Goal: Complete application form

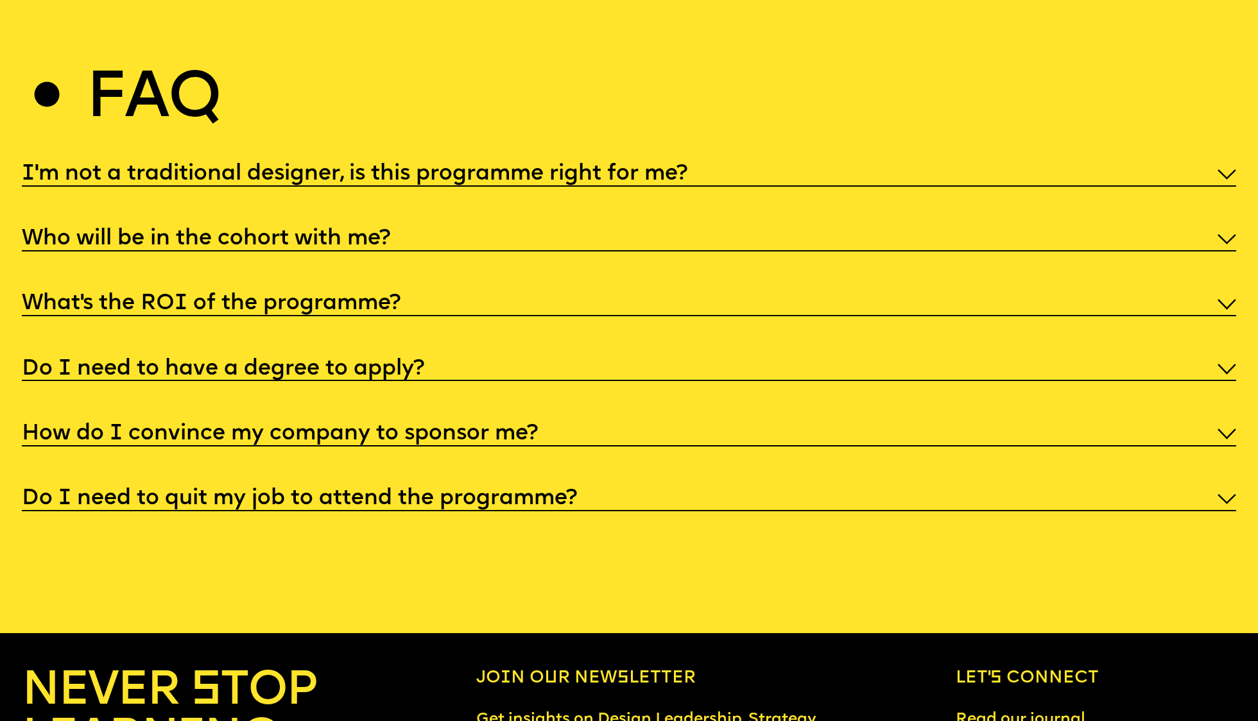
scroll to position [6476, 0]
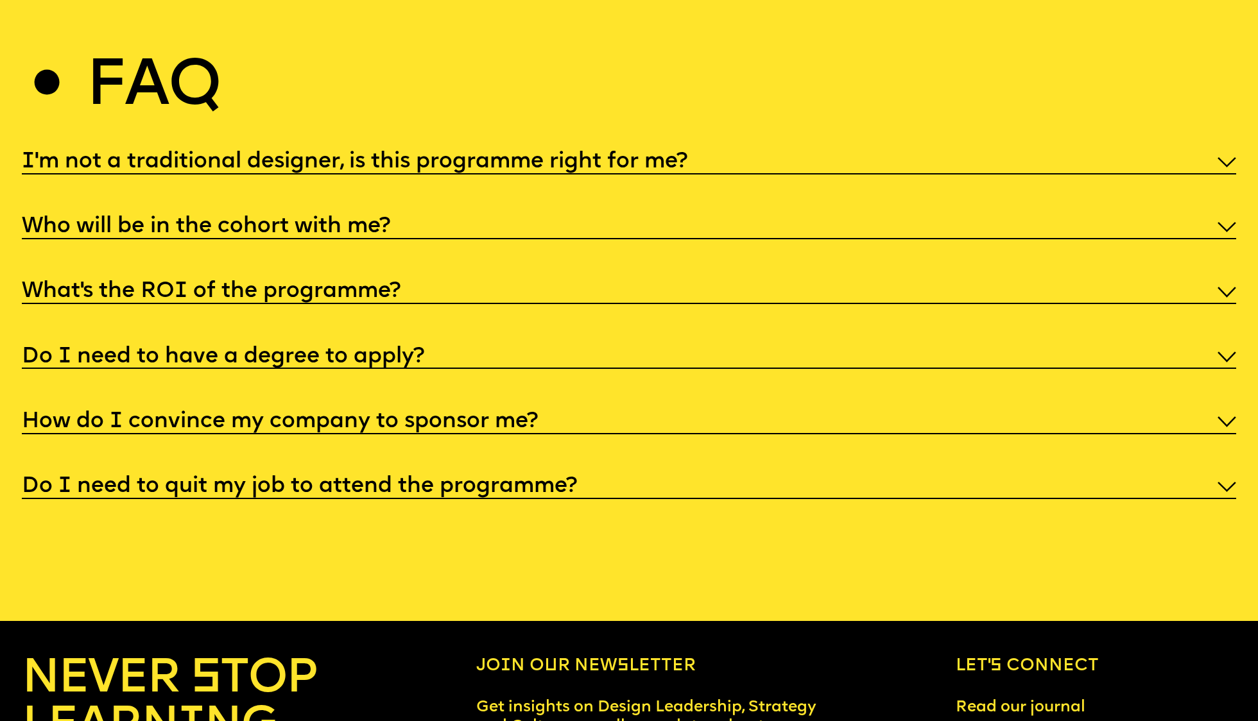
click at [1230, 222] on img at bounding box center [1226, 227] width 19 height 11
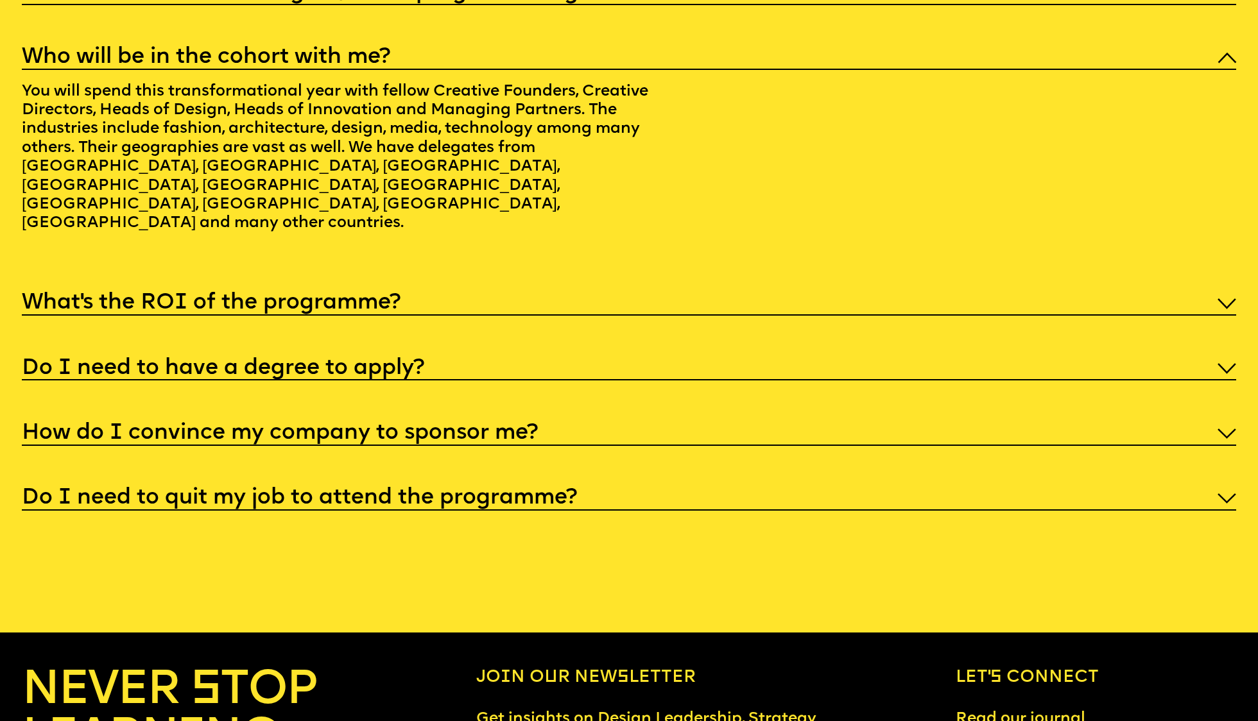
scroll to position [6643, 0]
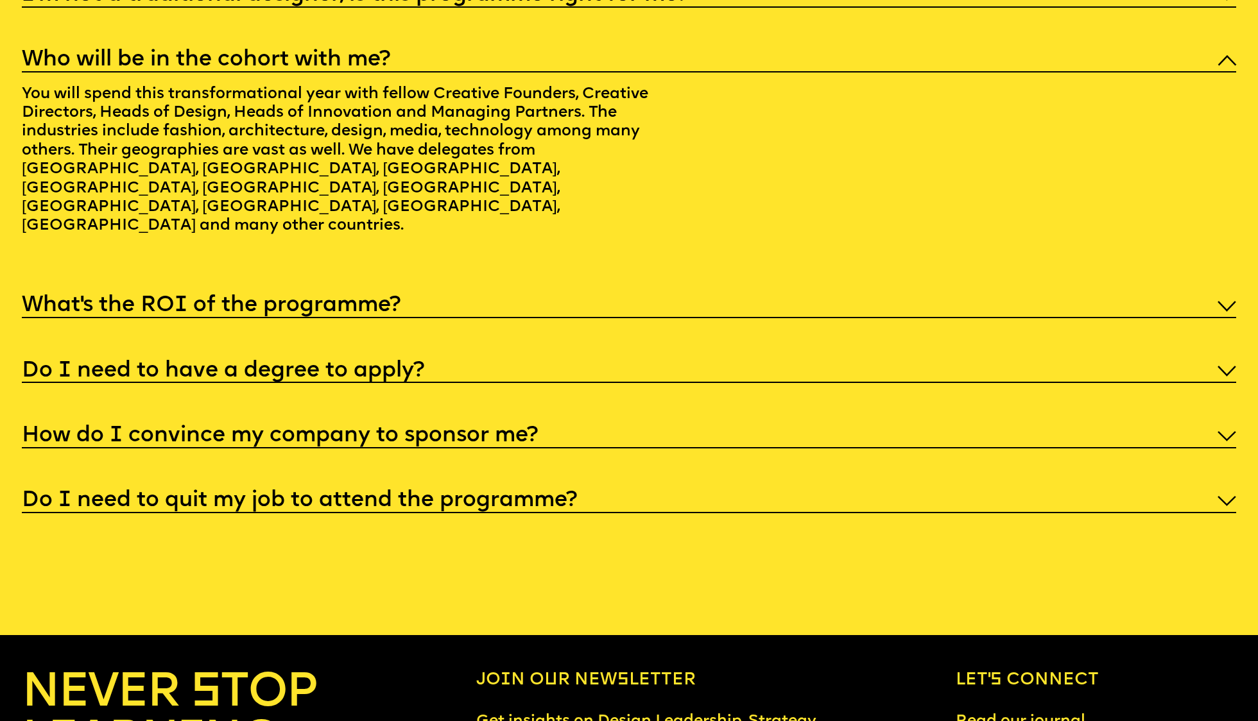
click at [1229, 301] on img at bounding box center [1226, 306] width 19 height 11
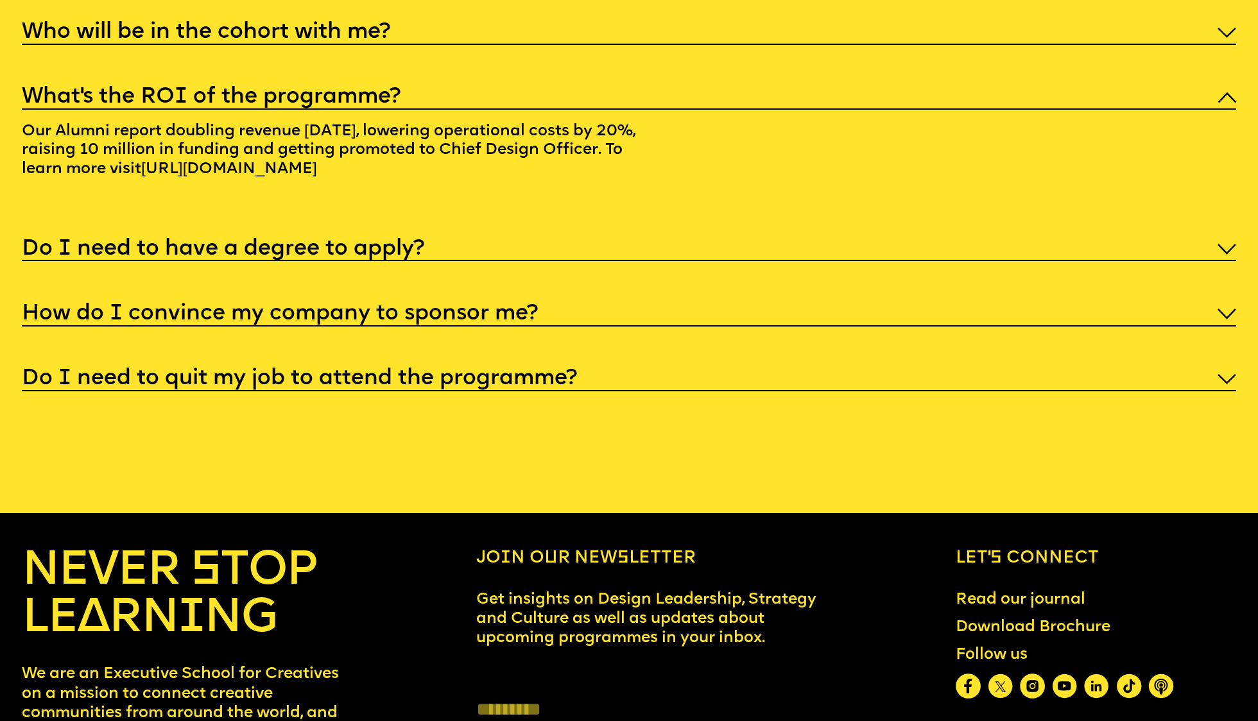
scroll to position [6672, 0]
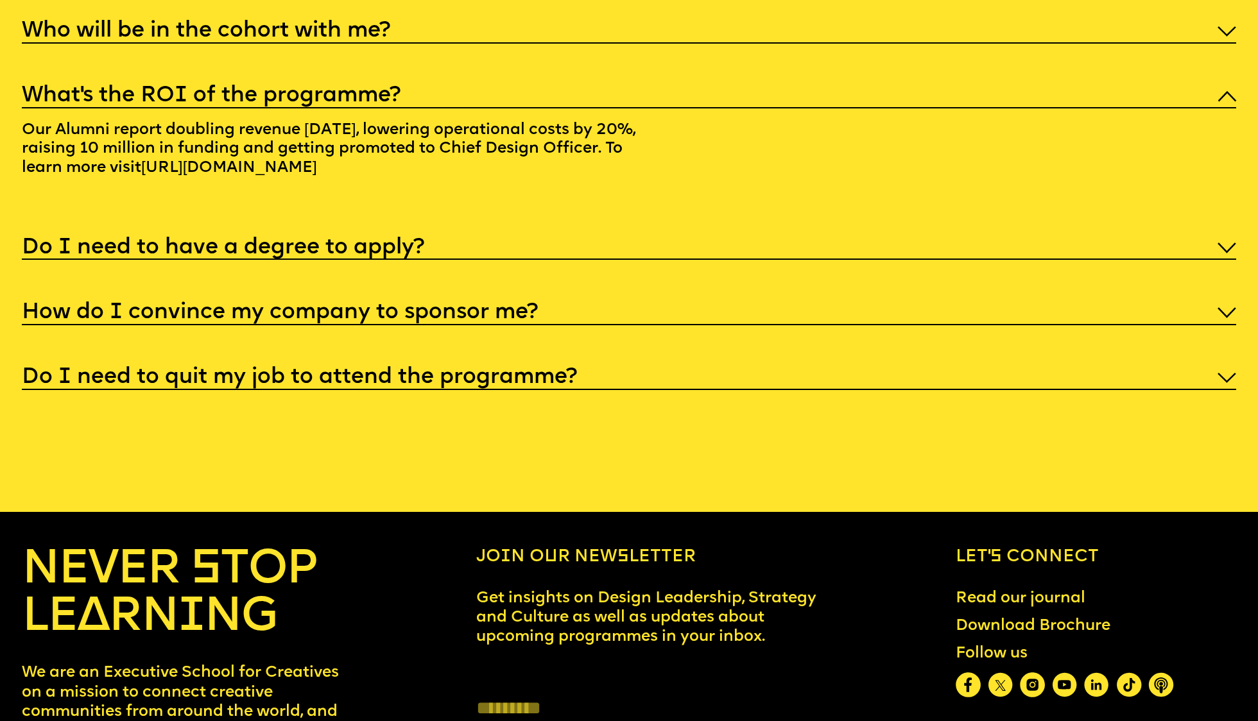
click at [893, 234] on div "Do I need to have a degree to apply?" at bounding box center [629, 246] width 1214 height 27
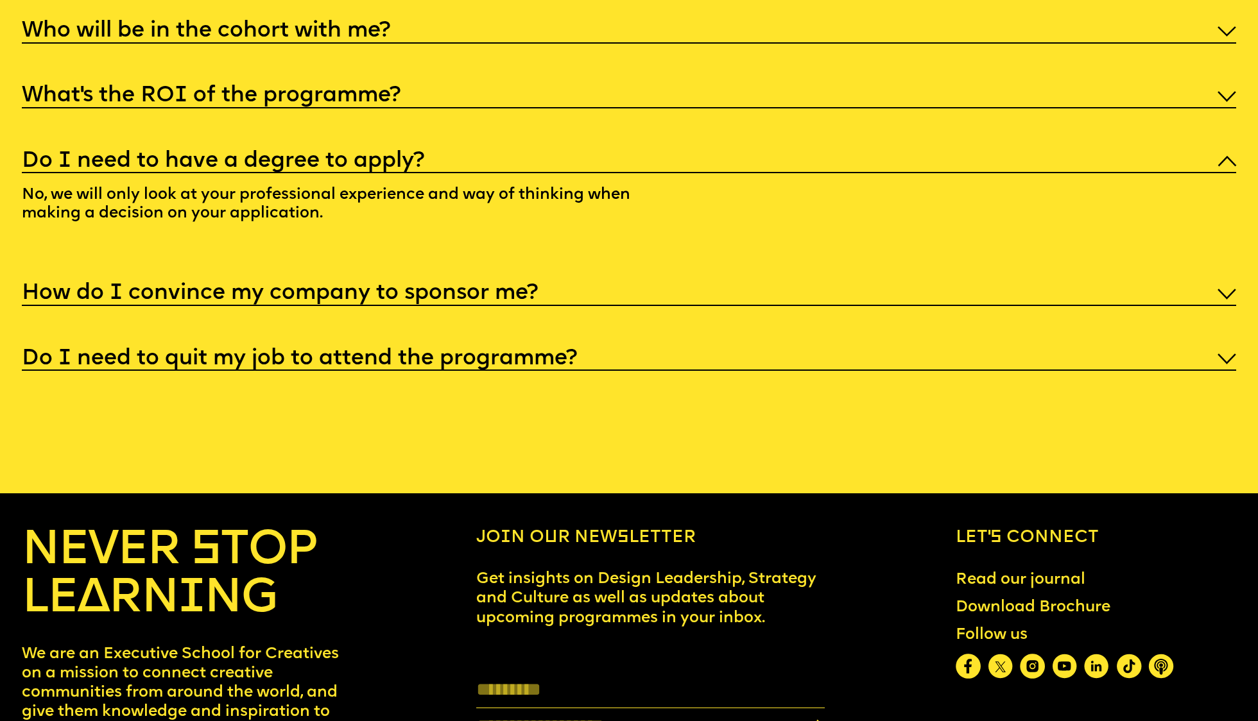
click at [518, 287] on h5 "How do I convince my company to sponsor me?" at bounding box center [280, 293] width 516 height 13
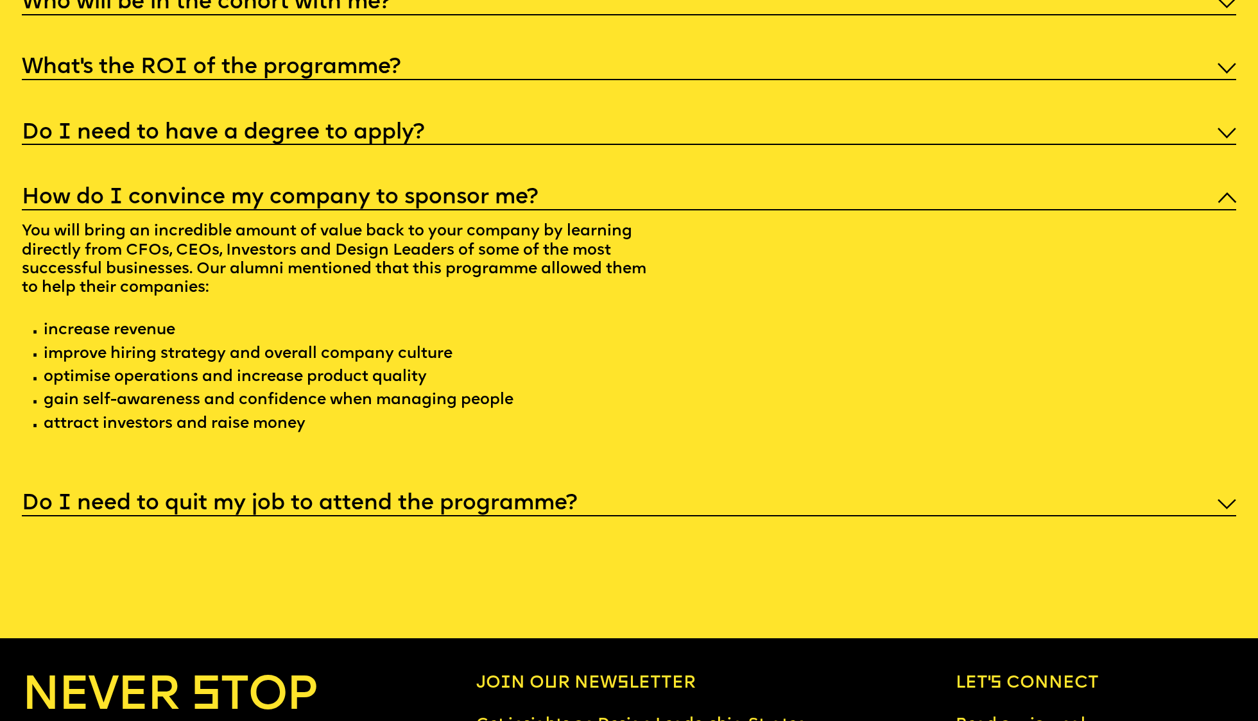
scroll to position [6705, 0]
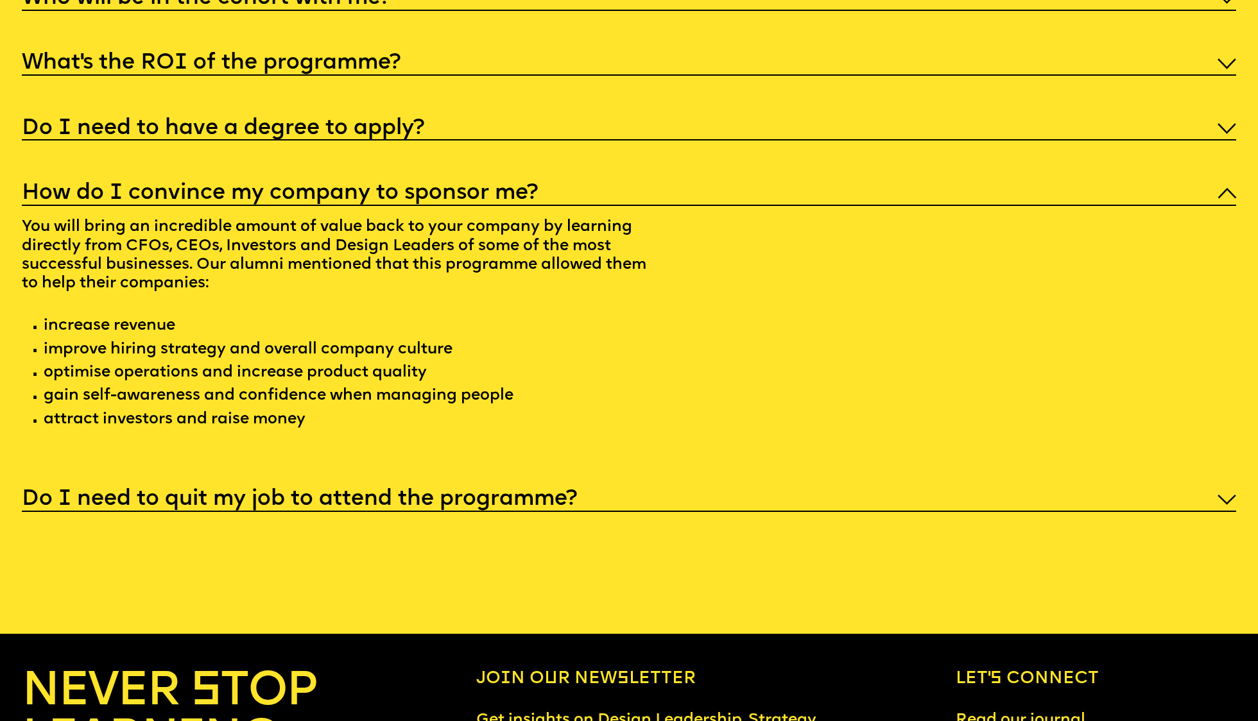
click at [420, 493] on h5 "Do I need to quit my job to attend the programme?" at bounding box center [299, 499] width 555 height 13
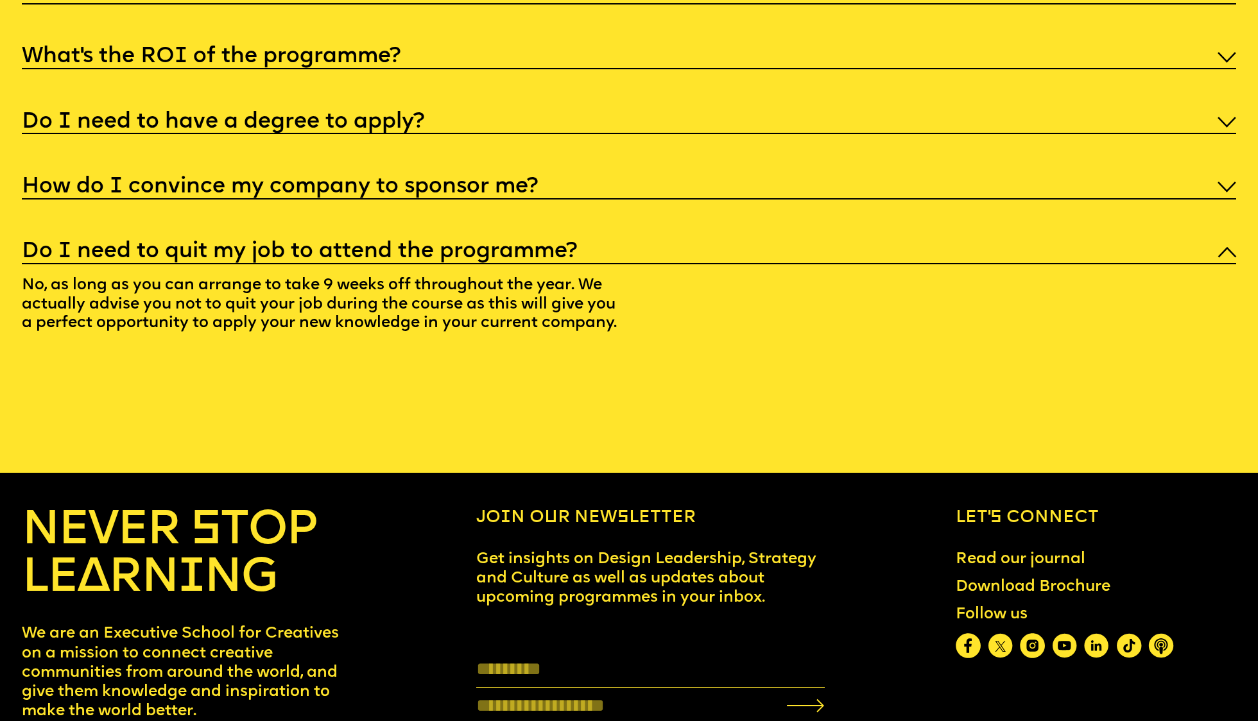
scroll to position [6712, 0]
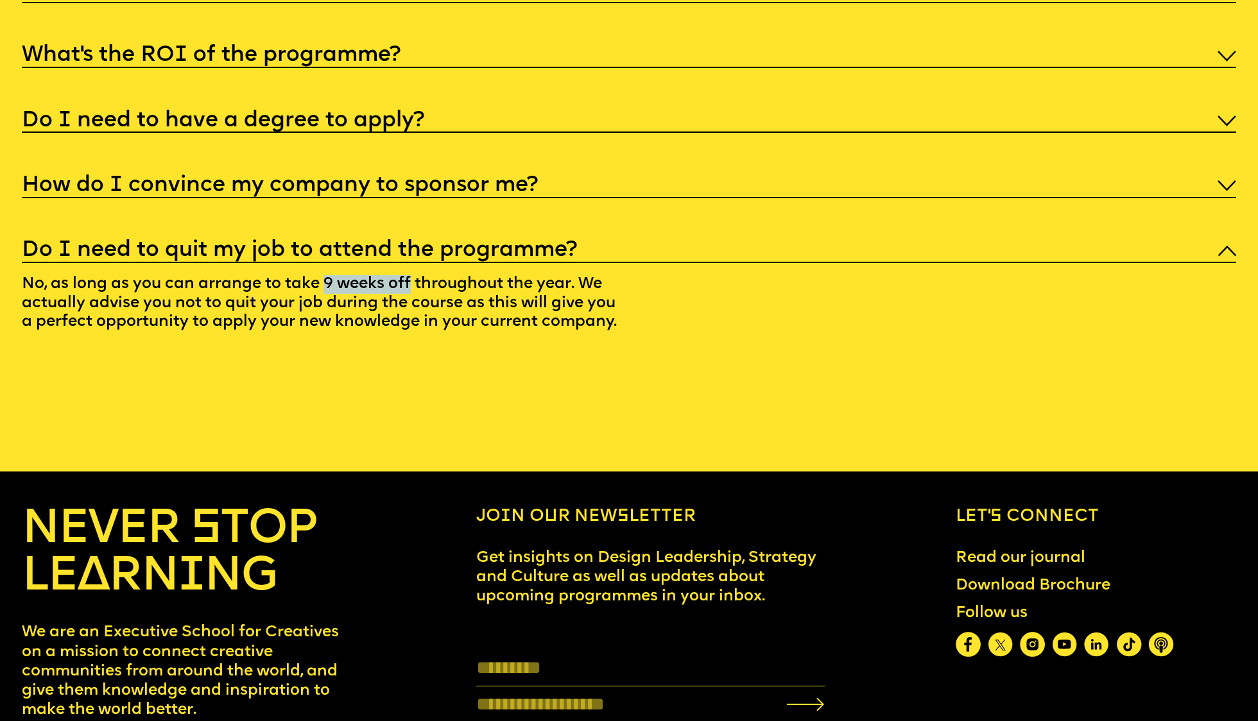
drag, startPoint x: 326, startPoint y: 268, endPoint x: 413, endPoint y: 264, distance: 86.7
click at [413, 264] on p "No, as long as you can arrange to take 9 weeks off throughout the year. We actu…" at bounding box center [336, 306] width 629 height 87
copy p "9 weeks off"
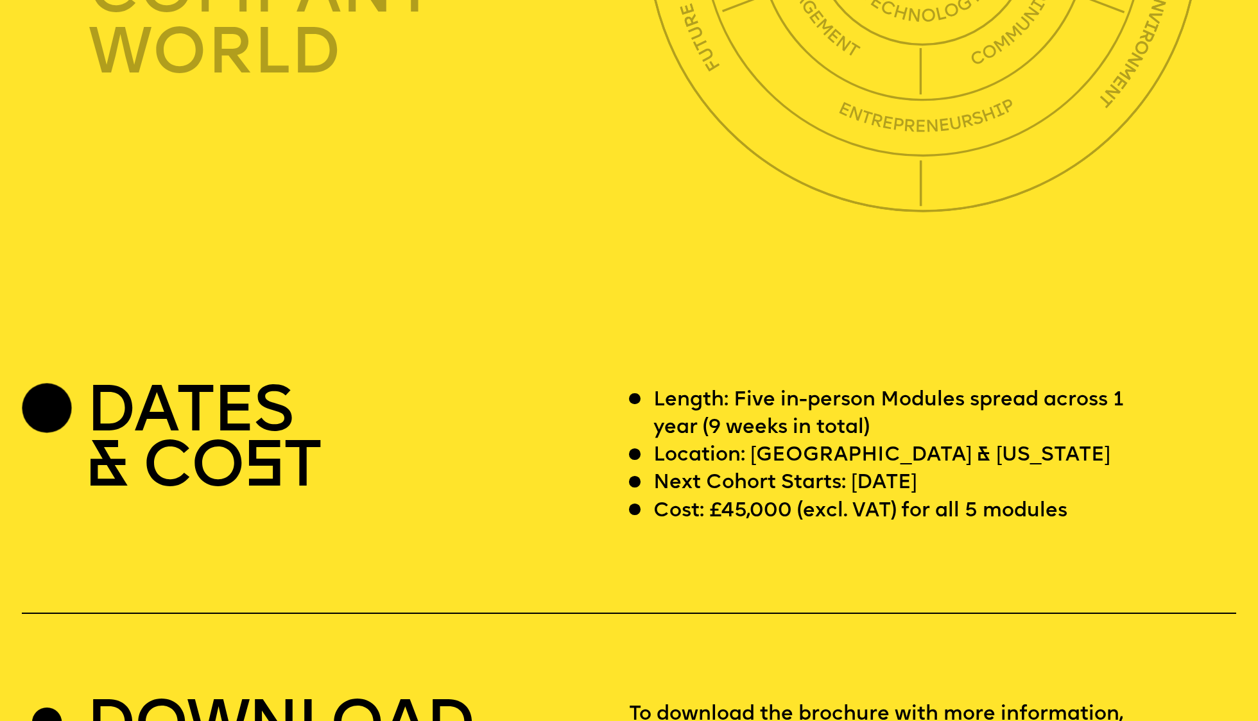
scroll to position [4838, 0]
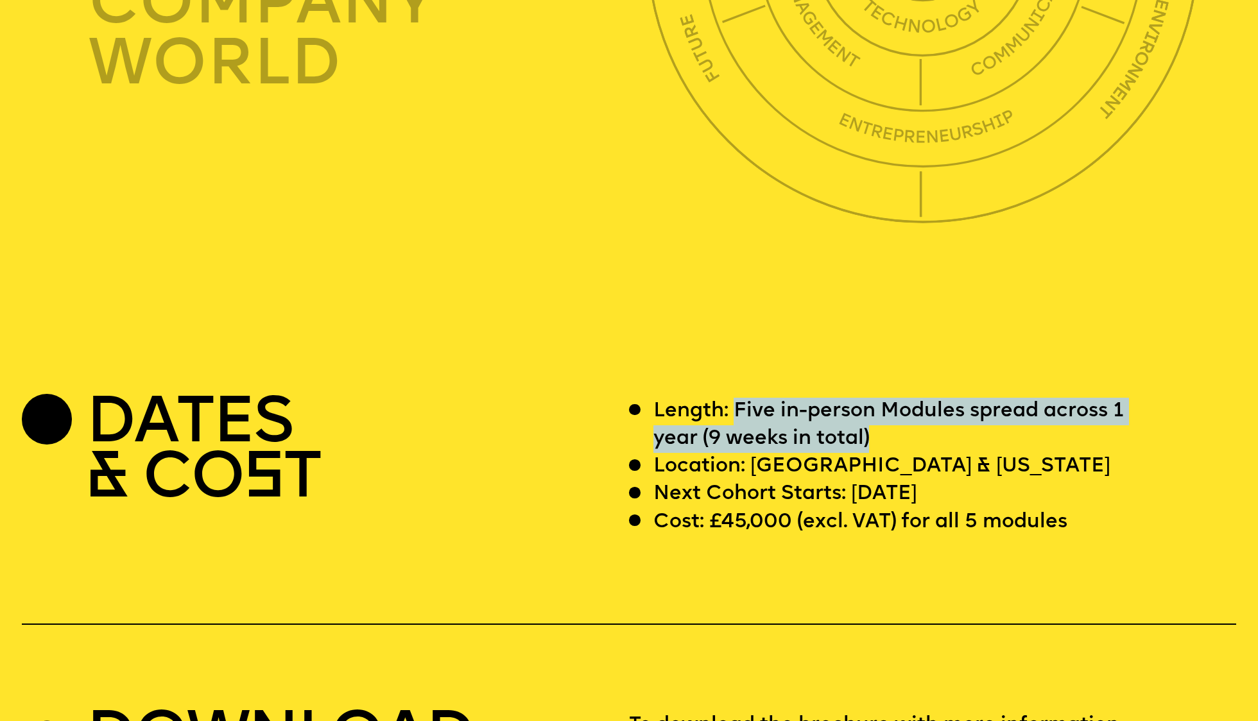
drag, startPoint x: 737, startPoint y: 379, endPoint x: 963, endPoint y: 411, distance: 228.8
click at [963, 411] on p "Length: Five in-person Modules spread across 1 year (9 weeks in total)" at bounding box center [906, 425] width 507 height 55
copy p "Five in-person Modules spread across 1 year (9 weeks in total)"
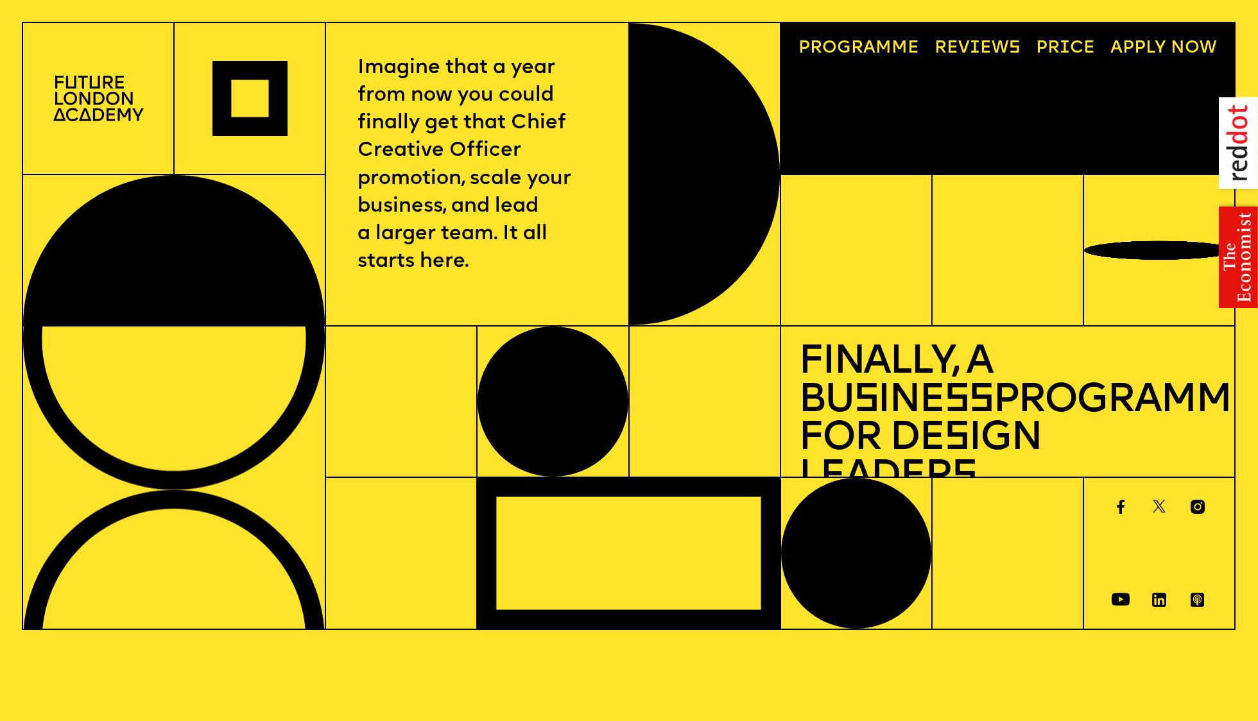
scroll to position [1, 0]
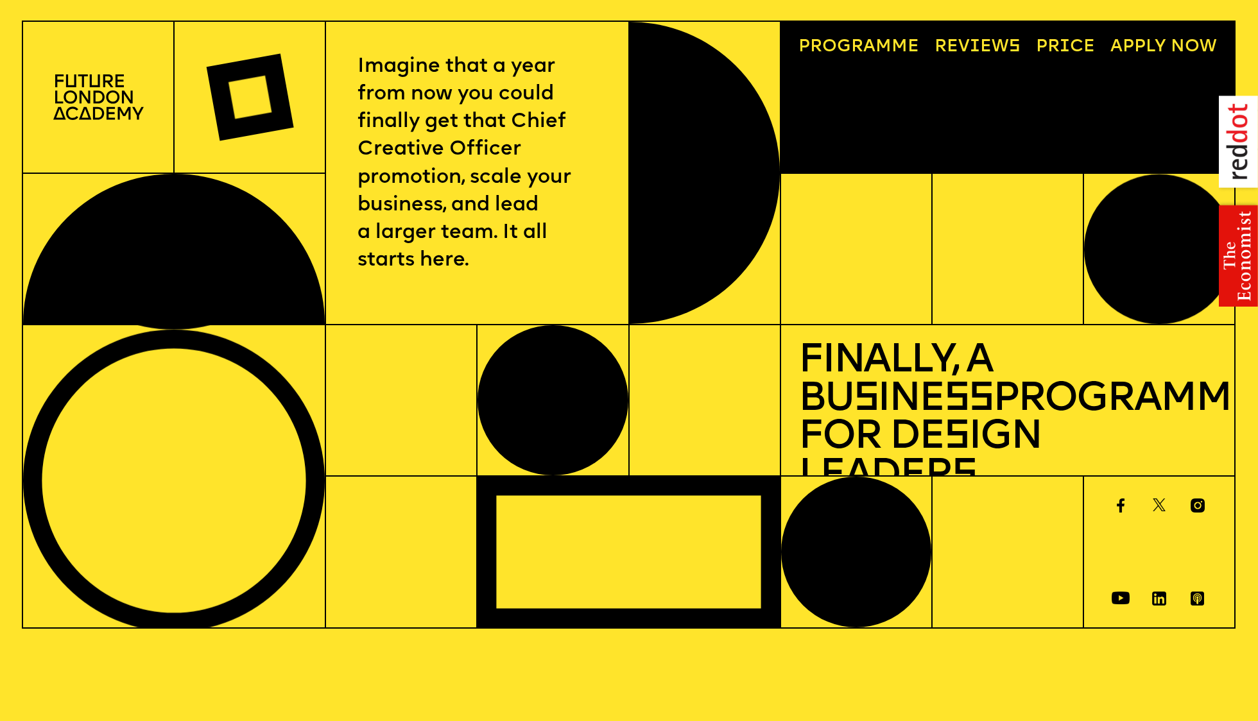
click at [994, 43] on link "Reviews" at bounding box center [976, 48] width 103 height 35
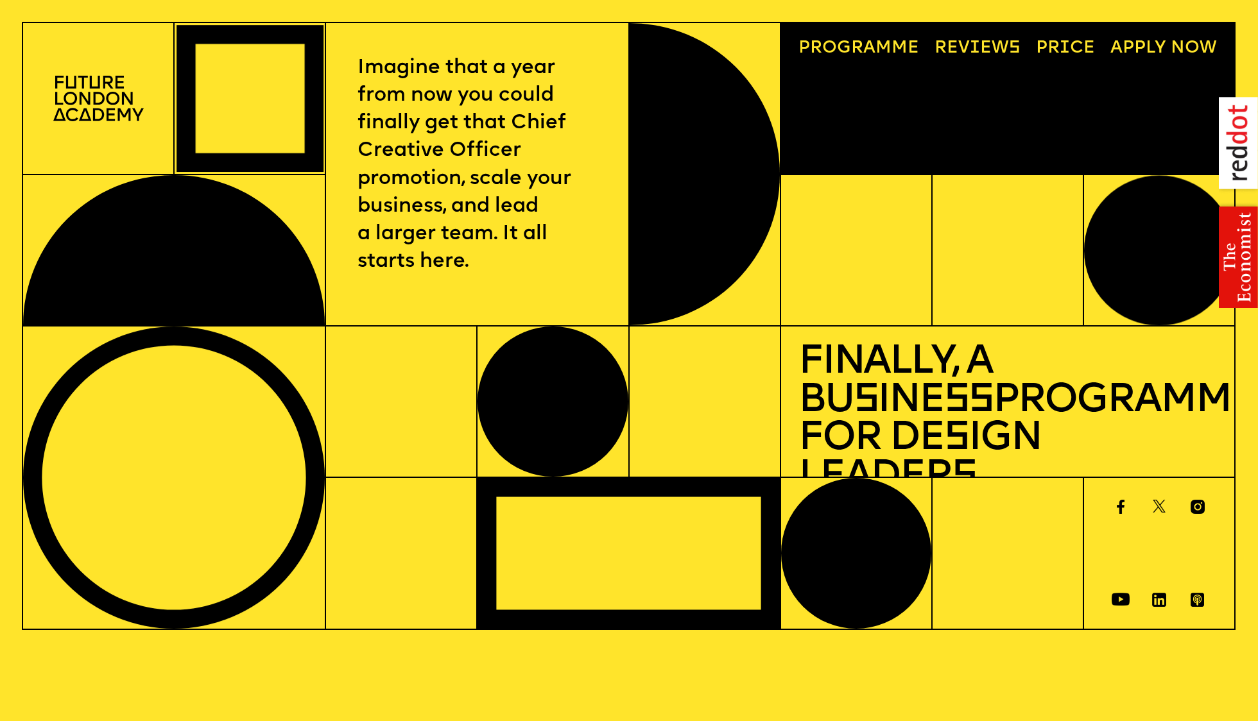
scroll to position [1, 0]
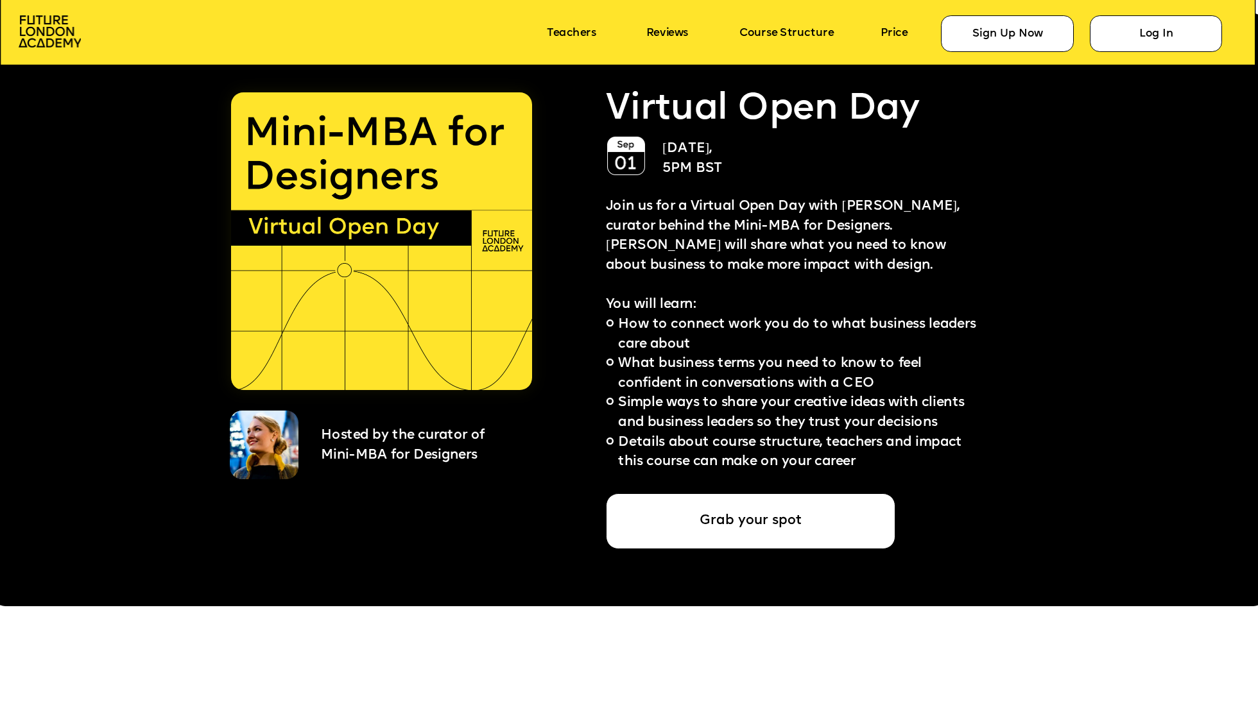
scroll to position [3244, 0]
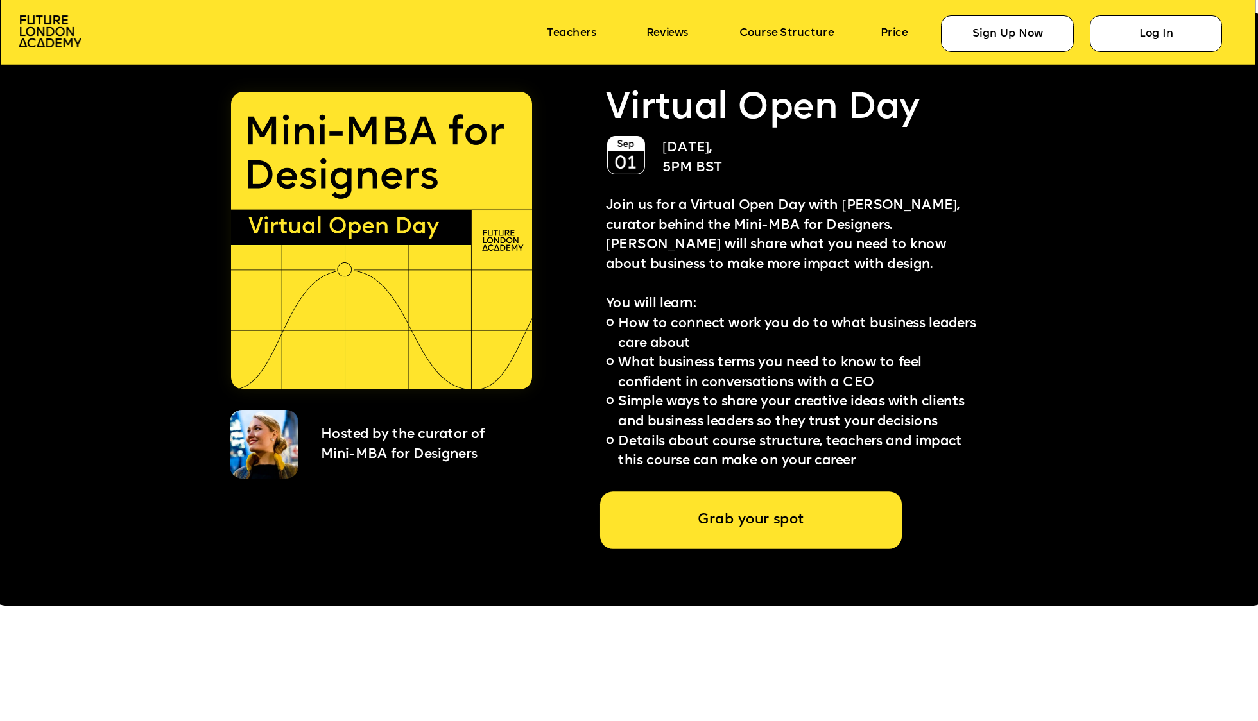
click at [776, 524] on div "Grab your spot" at bounding box center [751, 521] width 302 height 58
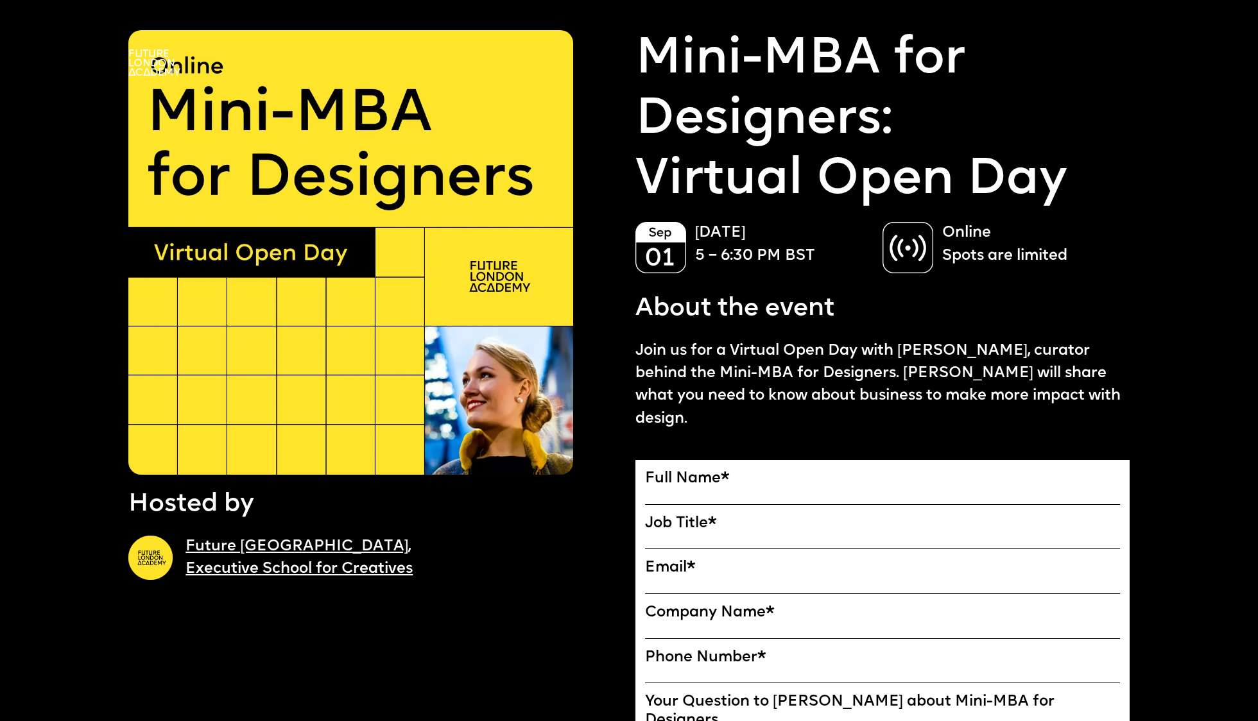
click at [729, 471] on span "*" at bounding box center [725, 478] width 8 height 15
click at [0, 0] on input "Full Name" at bounding box center [0, 0] width 0 height 0
click at [705, 470] on label "Full Name *" at bounding box center [882, 479] width 475 height 18
click at [0, 0] on input "Full Name" at bounding box center [0, 0] width 0 height 0
click at [664, 470] on label "Full Name *" at bounding box center [882, 479] width 475 height 18
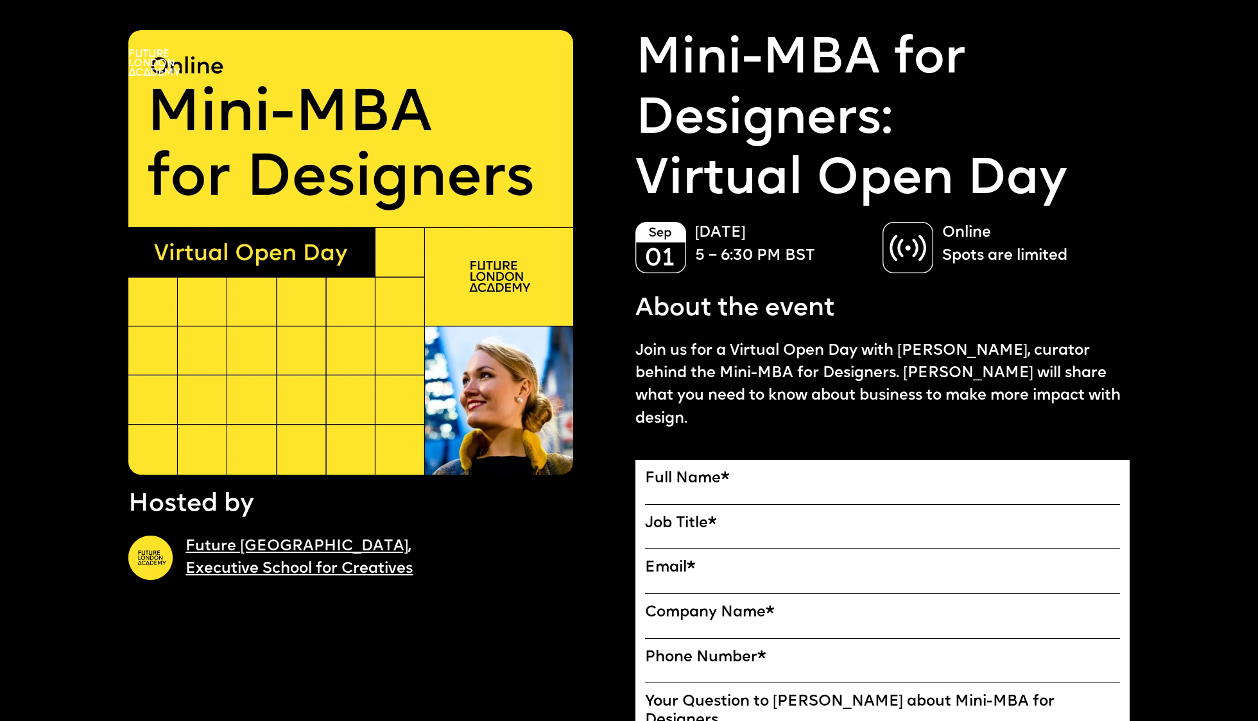
click at [0, 0] on input "Full Name" at bounding box center [0, 0] width 0 height 0
click at [659, 489] on input "Full Name" at bounding box center [882, 497] width 475 height 16
type input "**********"
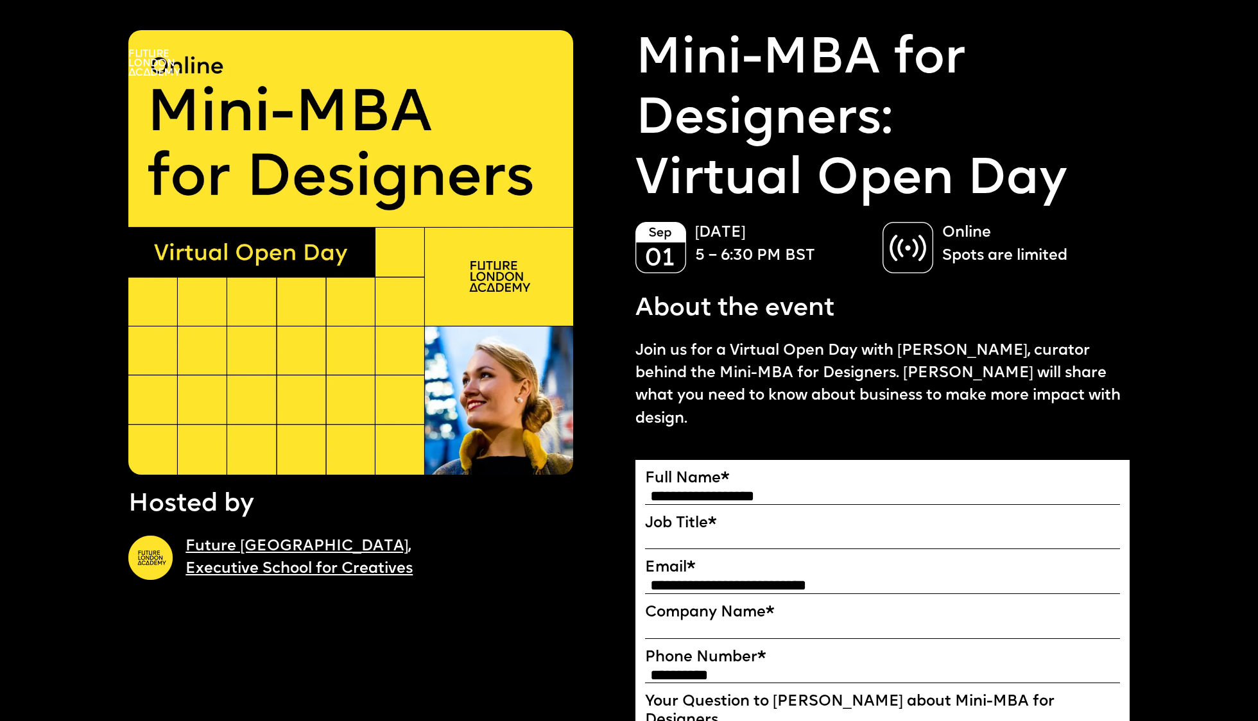
click at [728, 533] on input "Job Title" at bounding box center [882, 541] width 475 height 16
type input "**********"
click at [699, 623] on input "Company Name" at bounding box center [882, 631] width 475 height 16
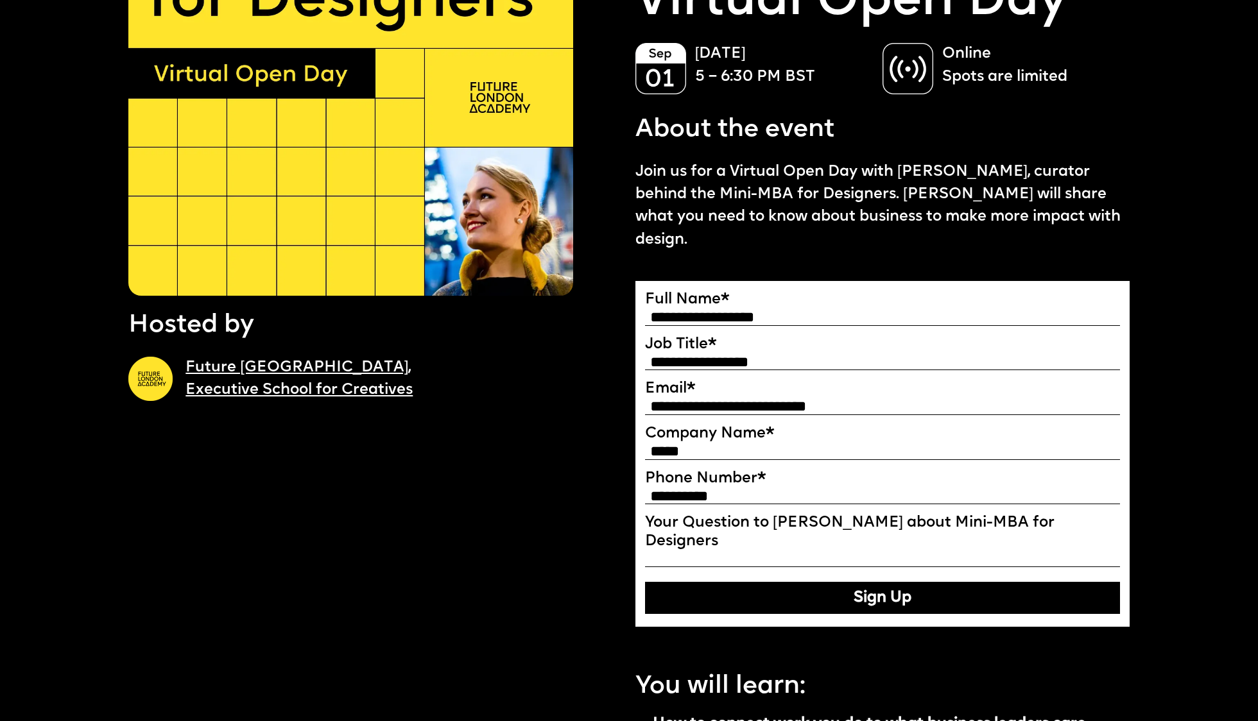
scroll to position [180, 0]
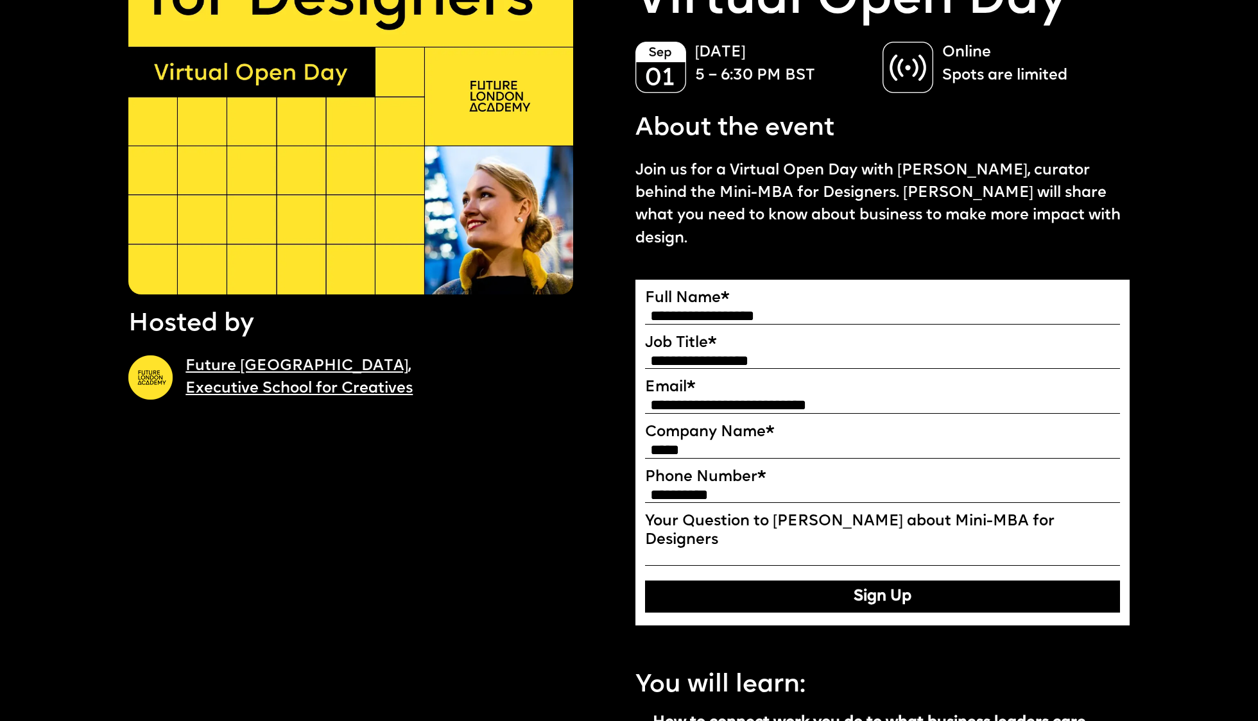
type input "*****"
click at [798, 513] on label "Your Question to Ekaterina about Mini-MBA for Designers" at bounding box center [882, 531] width 475 height 36
click at [798, 550] on input "Your Question to Ekaterina about Mini-MBA for Designers" at bounding box center [882, 558] width 475 height 16
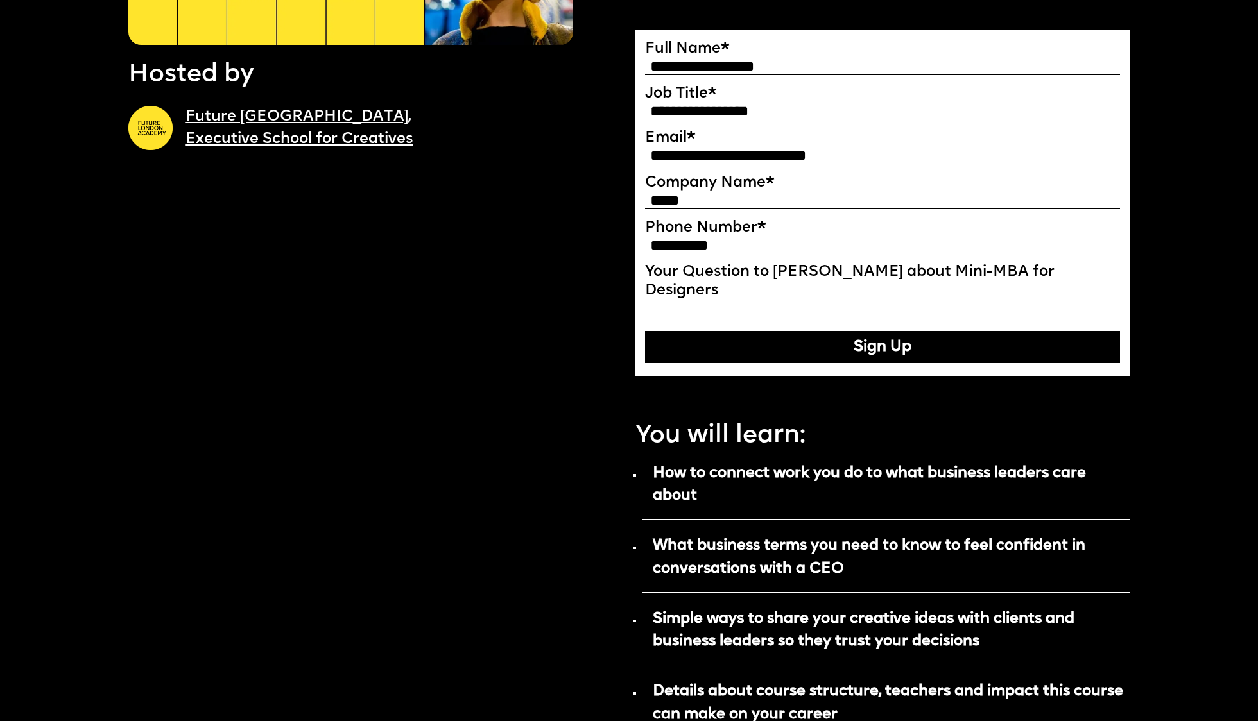
scroll to position [433, 0]
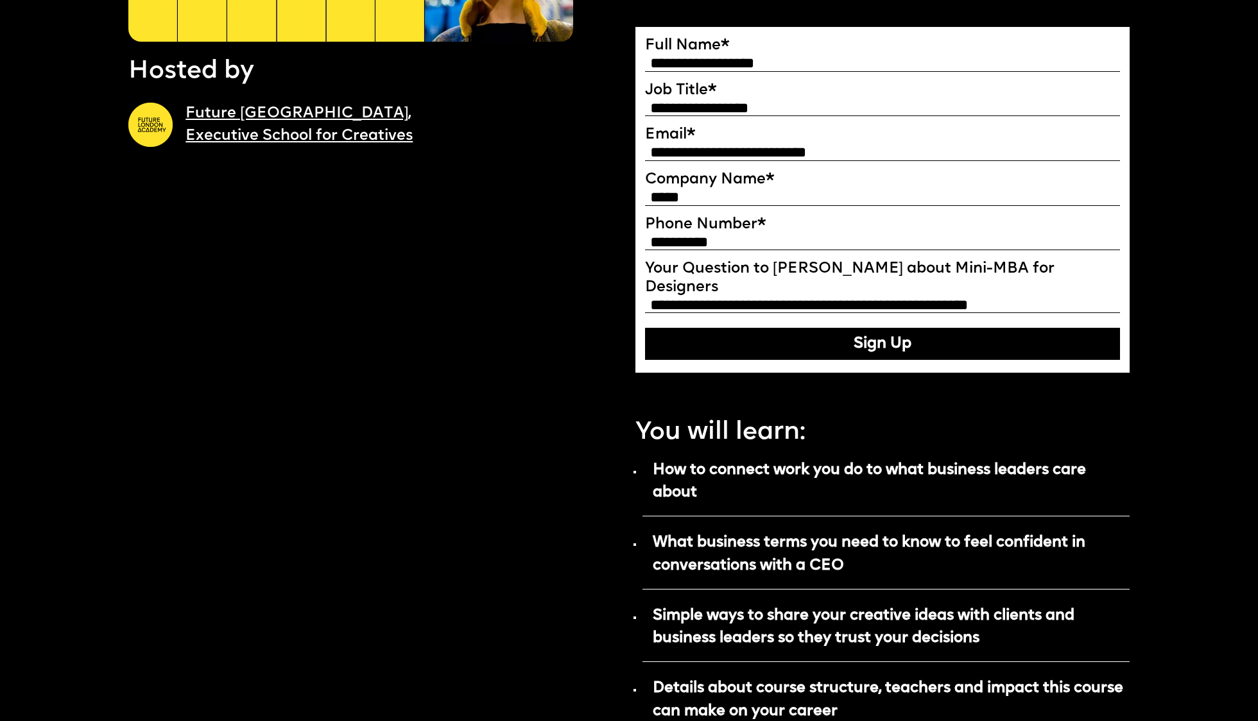
type input "**********"
click at [897, 328] on button "Sign Up" at bounding box center [882, 344] width 475 height 32
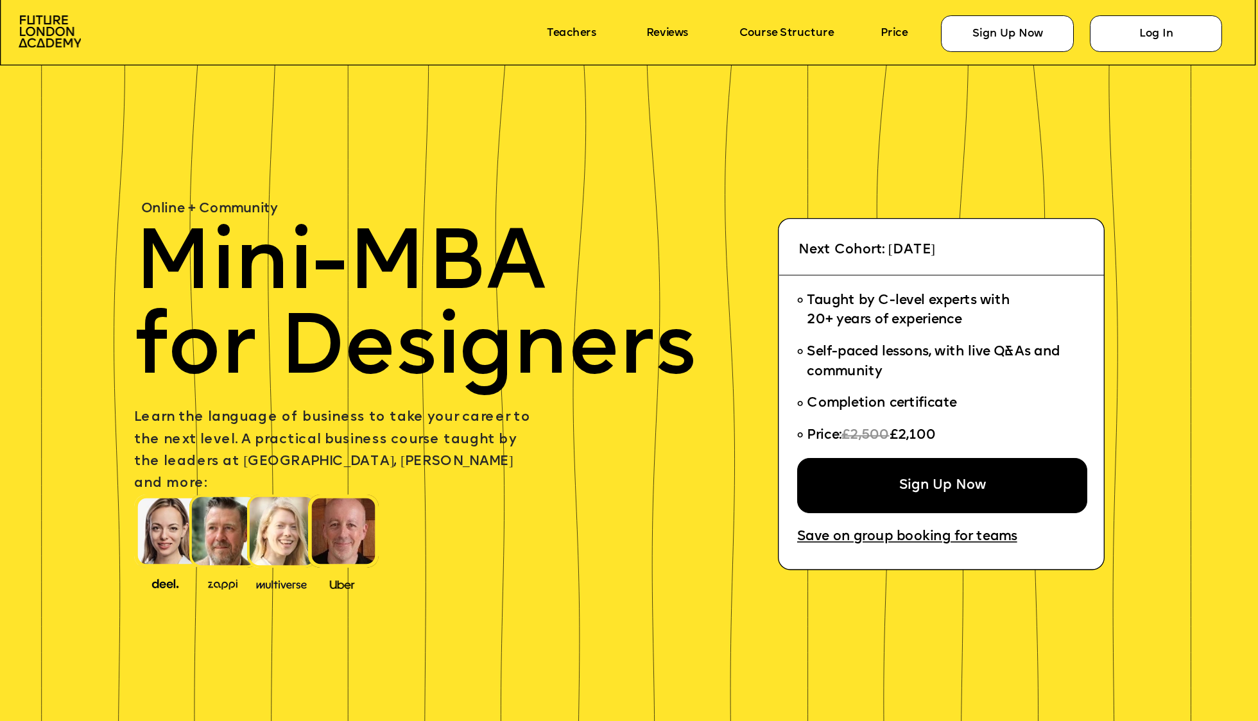
scroll to position [3244, 0]
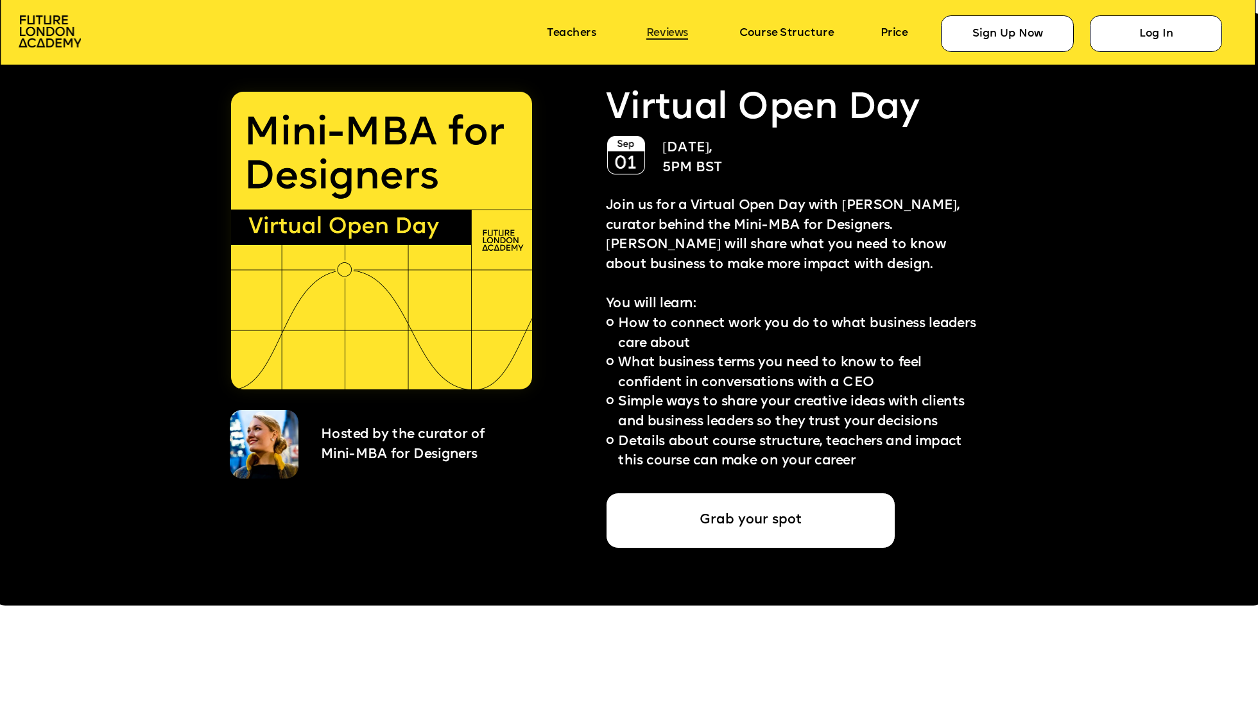
click at [674, 35] on link "Reviews" at bounding box center [667, 34] width 42 height 12
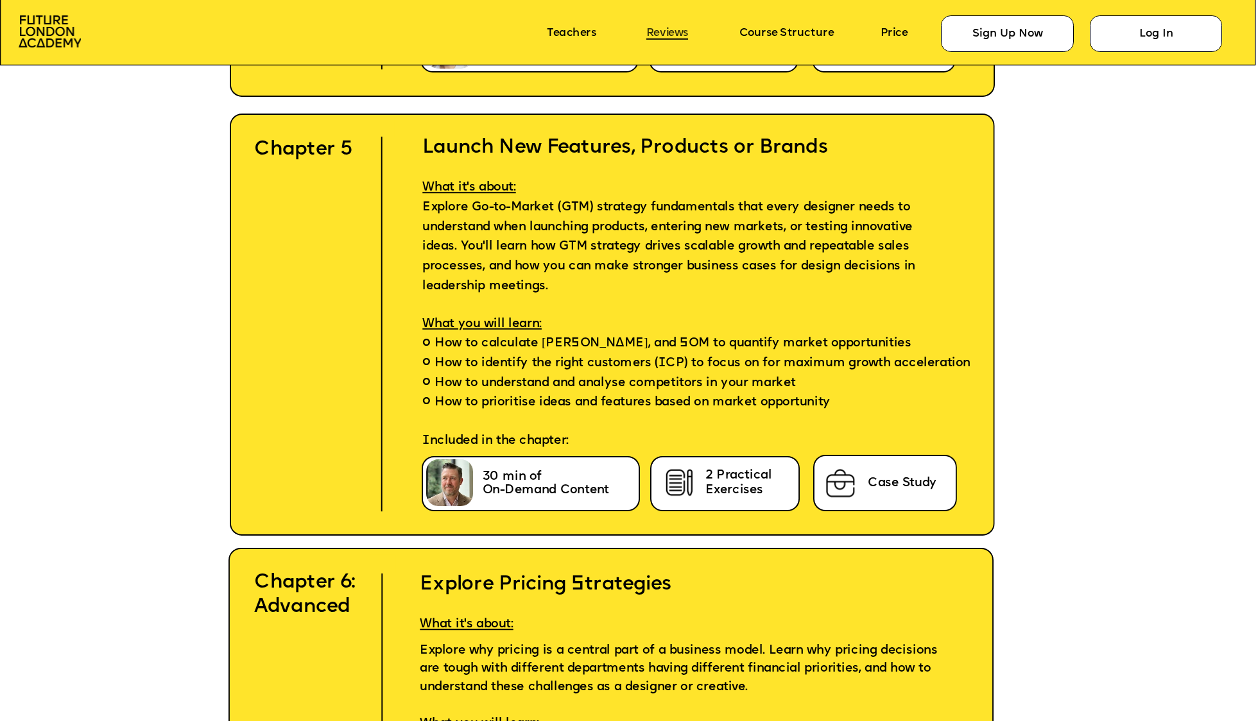
scroll to position [7718, 0]
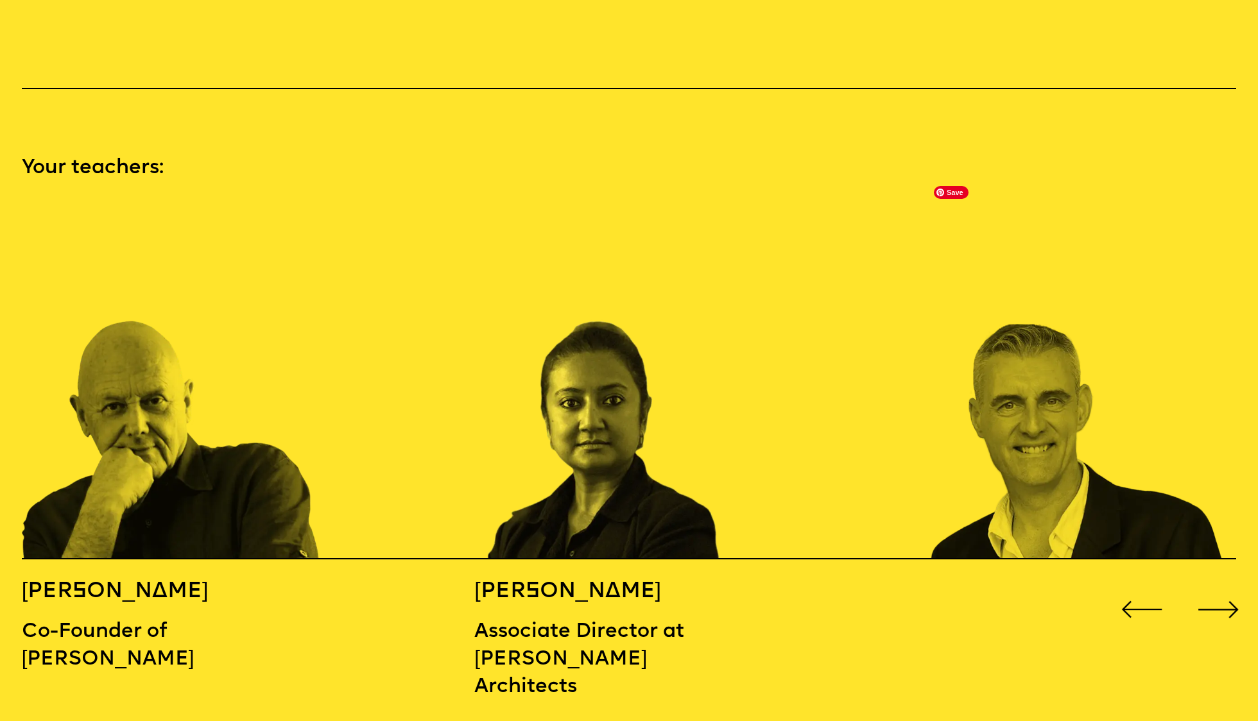
scroll to position [1781, 0]
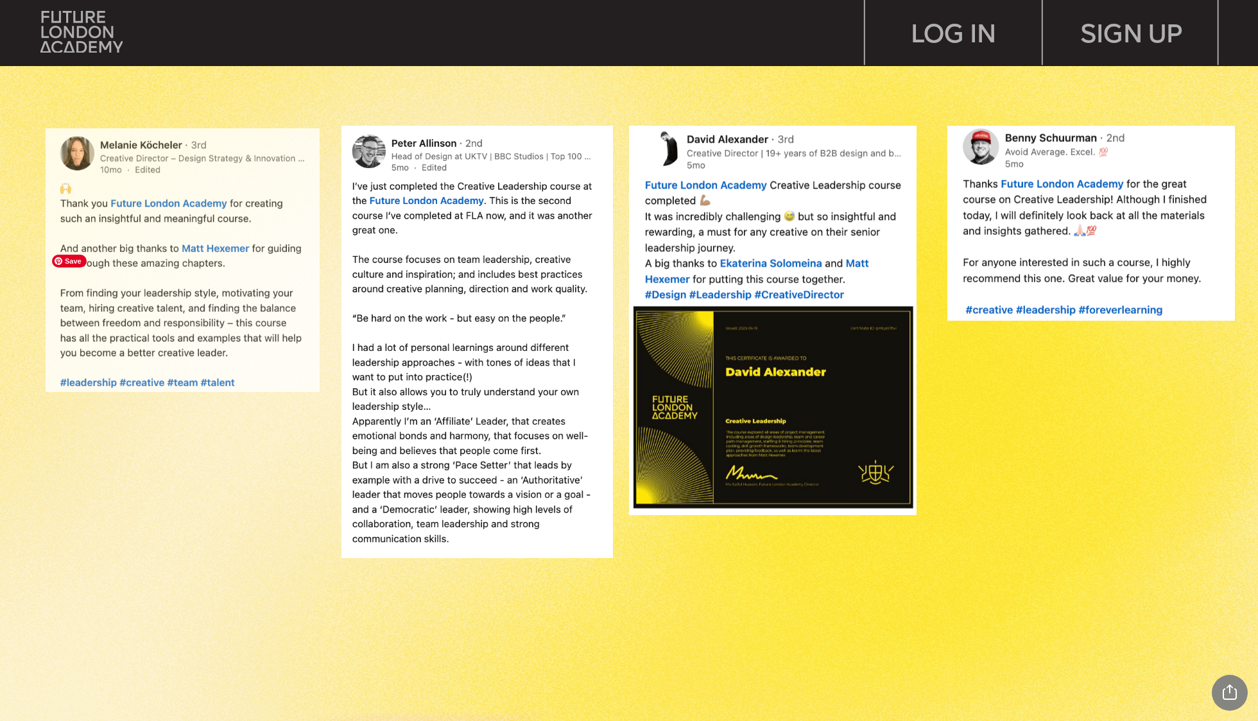
scroll to position [1446, 0]
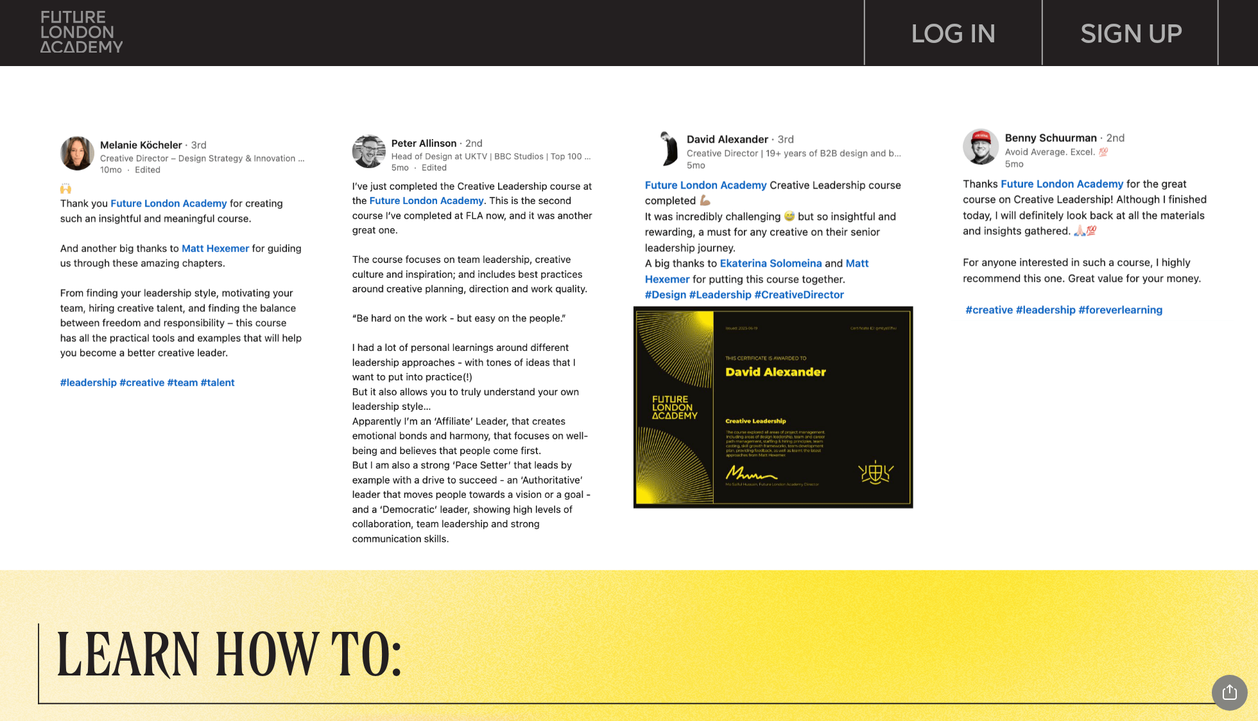
click at [78, 42] on img at bounding box center [81, 32] width 82 height 42
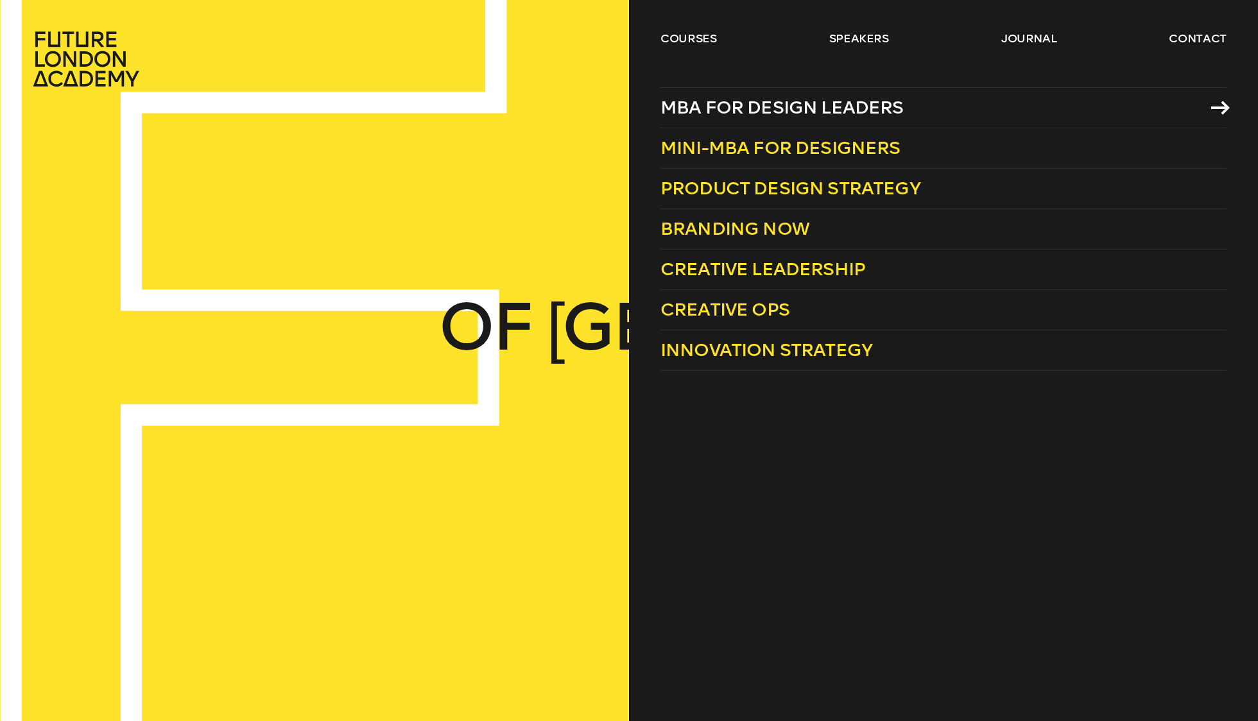
click at [752, 103] on span "MBA for Design Leaders" at bounding box center [781, 107] width 243 height 21
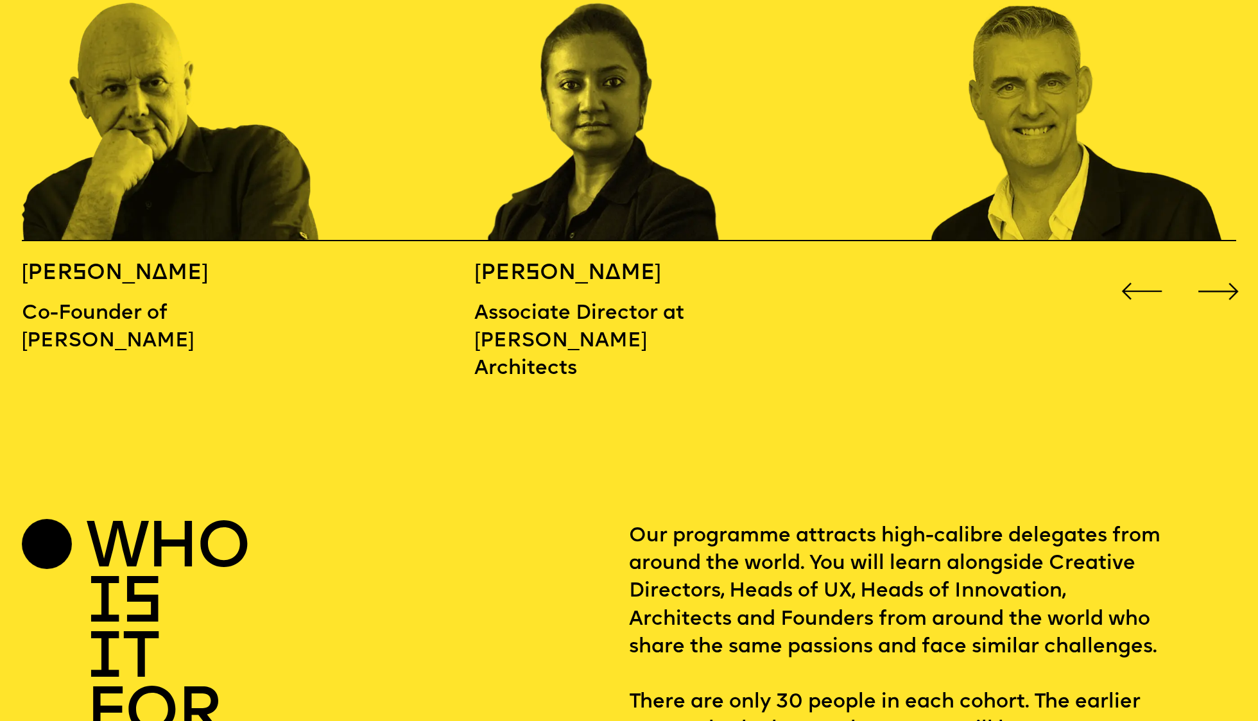
scroll to position [2093, 0]
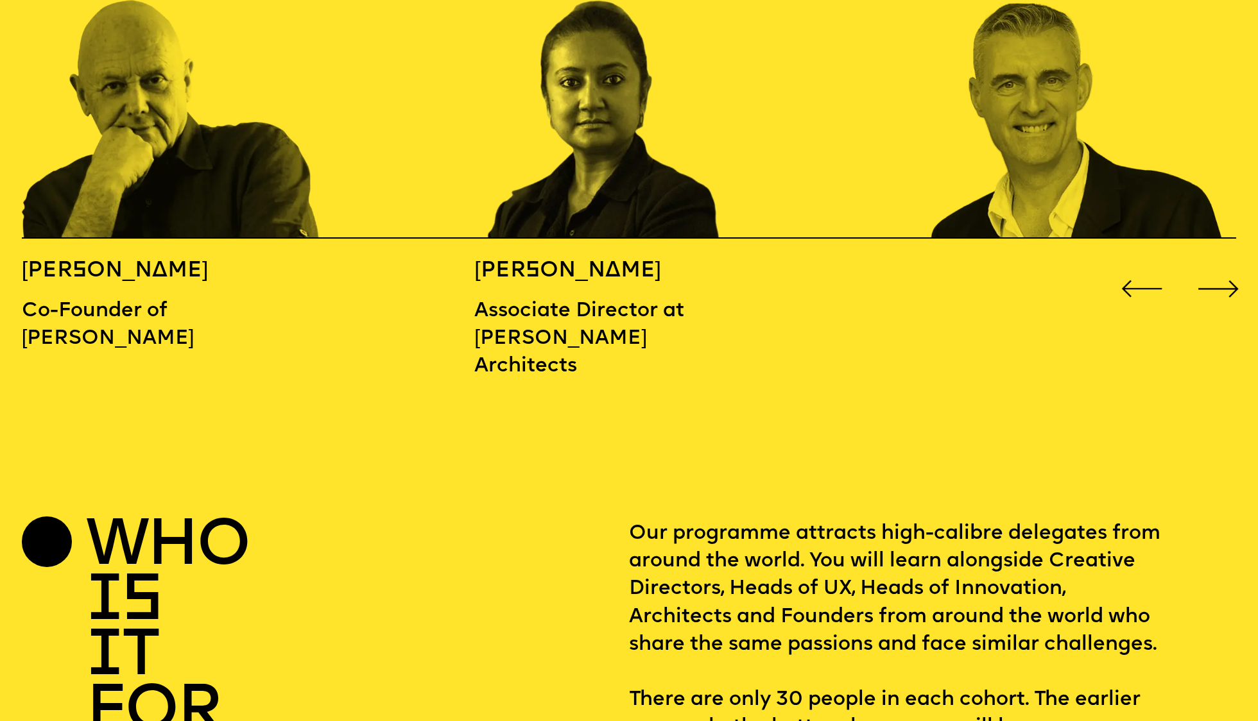
click at [1223, 264] on div "Next slide" at bounding box center [1218, 289] width 50 height 50
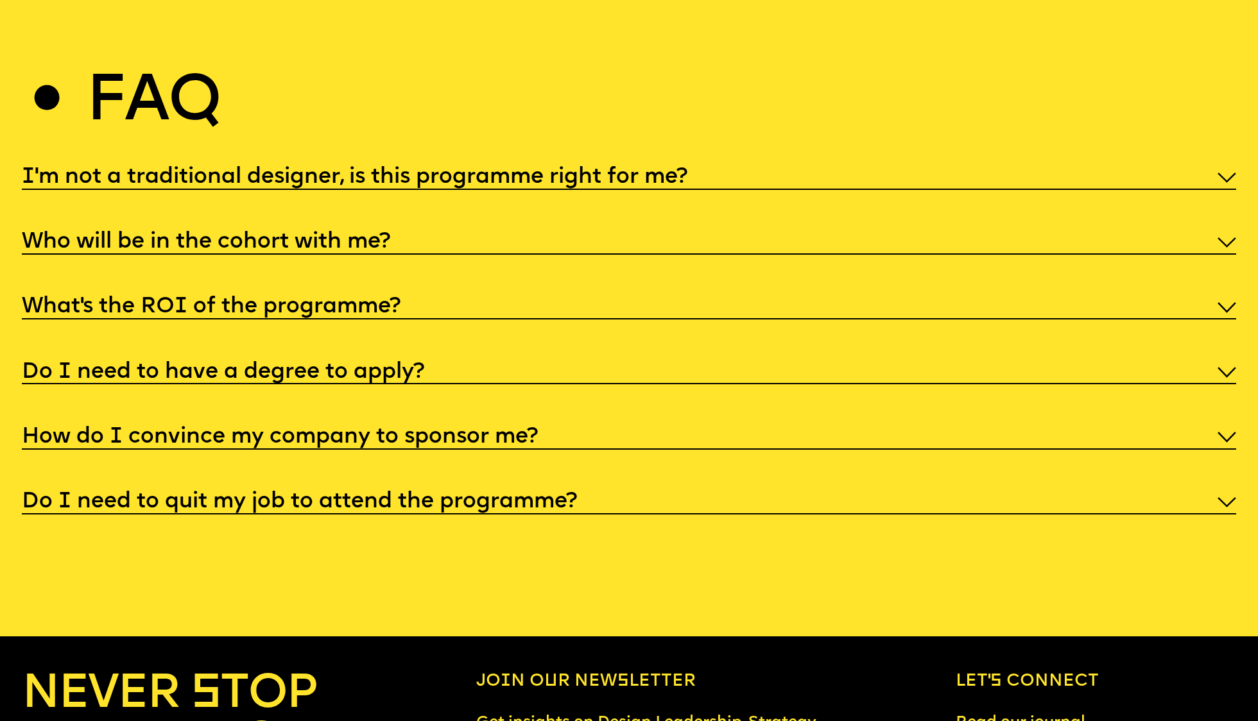
scroll to position [6462, 0]
